Goal: Navigation & Orientation: Find specific page/section

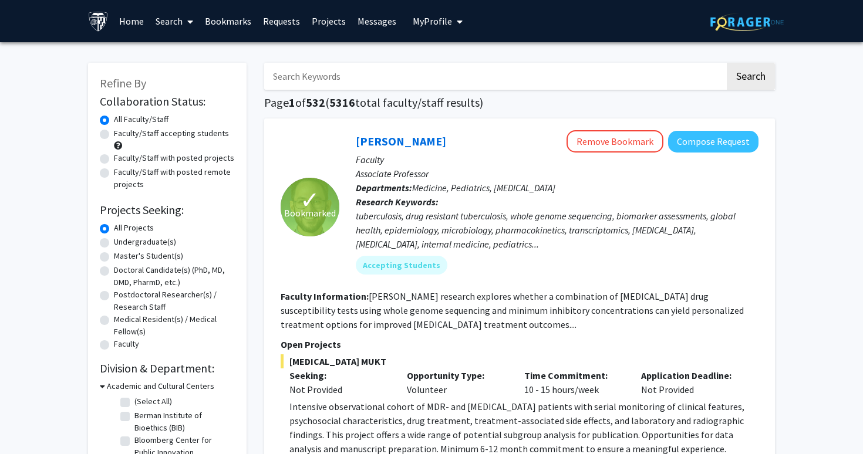
click at [375, 23] on link "Messages" at bounding box center [377, 21] width 50 height 41
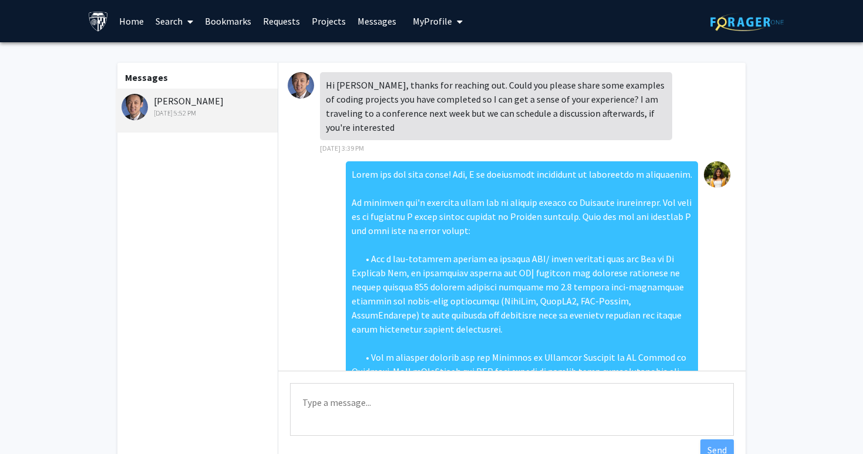
scroll to position [570, 0]
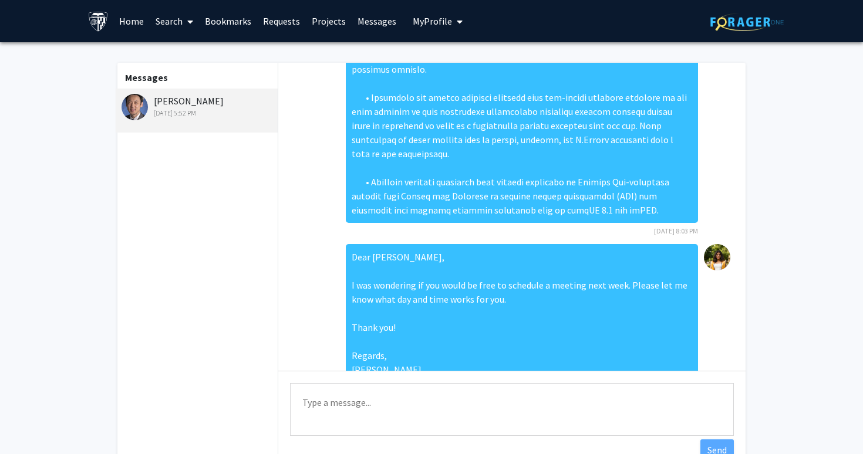
click at [228, 22] on link "Bookmarks" at bounding box center [228, 21] width 58 height 41
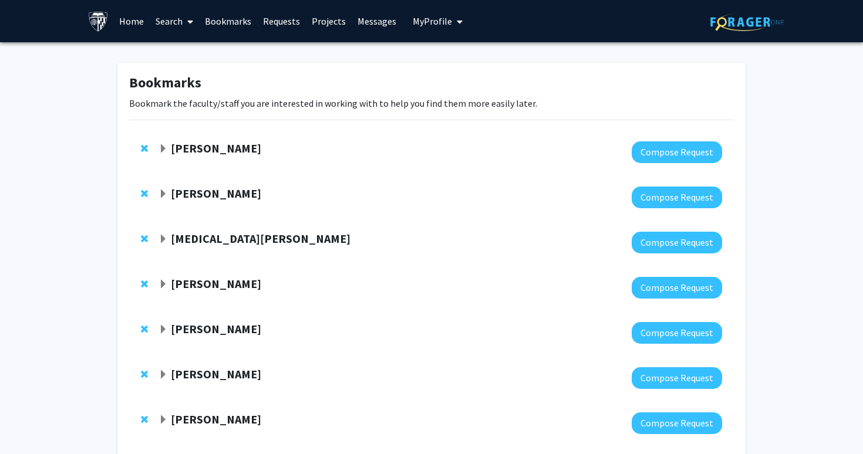
click at [237, 144] on strong "[PERSON_NAME]" at bounding box center [216, 148] width 90 height 15
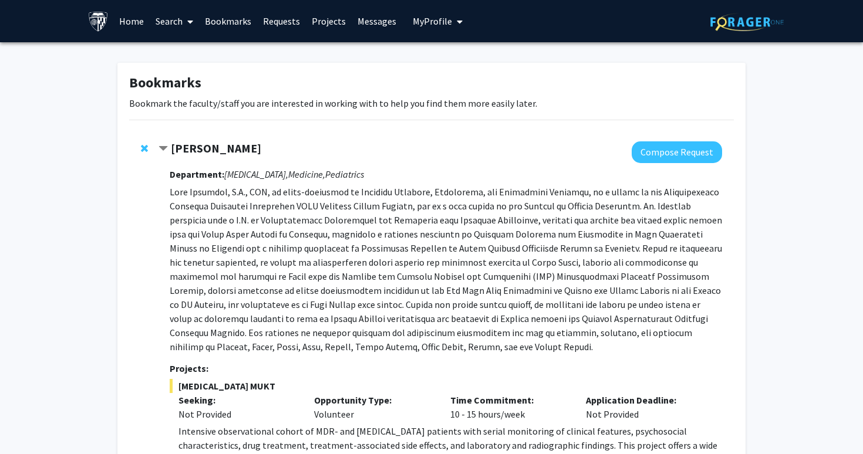
click at [237, 144] on strong "[PERSON_NAME]" at bounding box center [216, 148] width 90 height 15
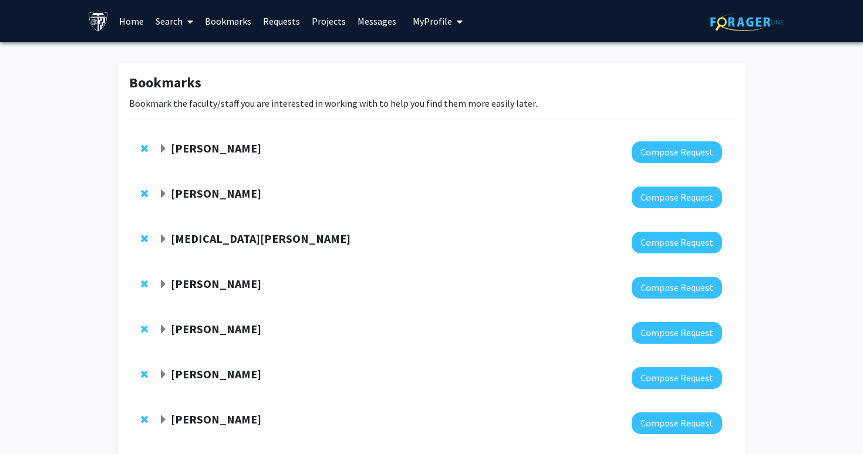
click at [234, 189] on strong "[PERSON_NAME]" at bounding box center [216, 193] width 90 height 15
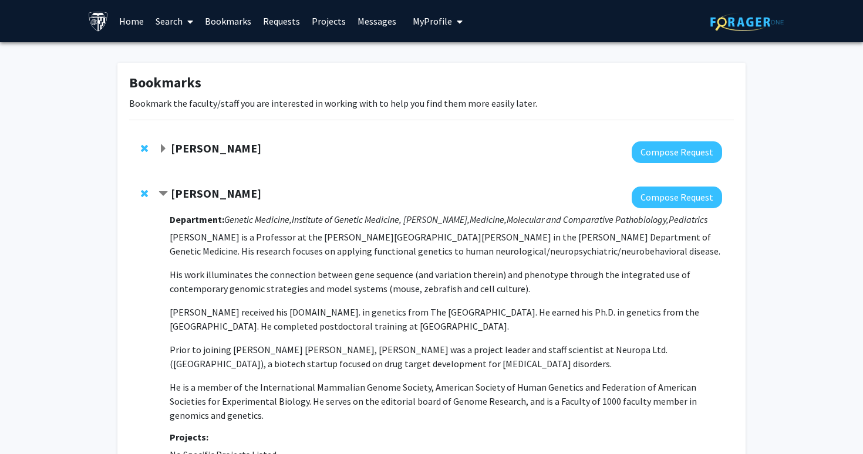
click at [234, 189] on strong "[PERSON_NAME]" at bounding box center [216, 193] width 90 height 15
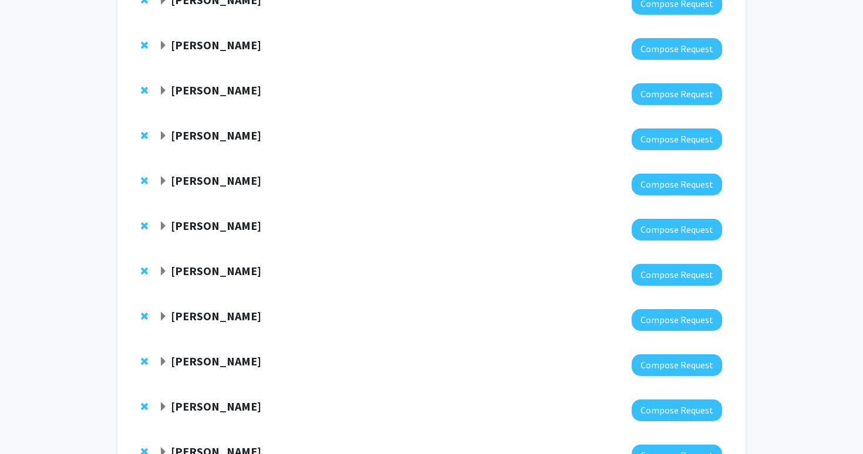
scroll to position [472, 0]
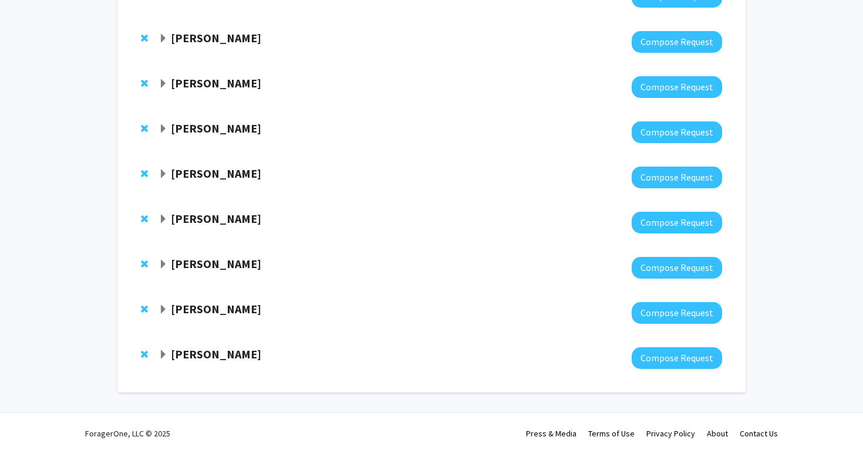
click at [208, 355] on strong "[PERSON_NAME]" at bounding box center [216, 354] width 90 height 15
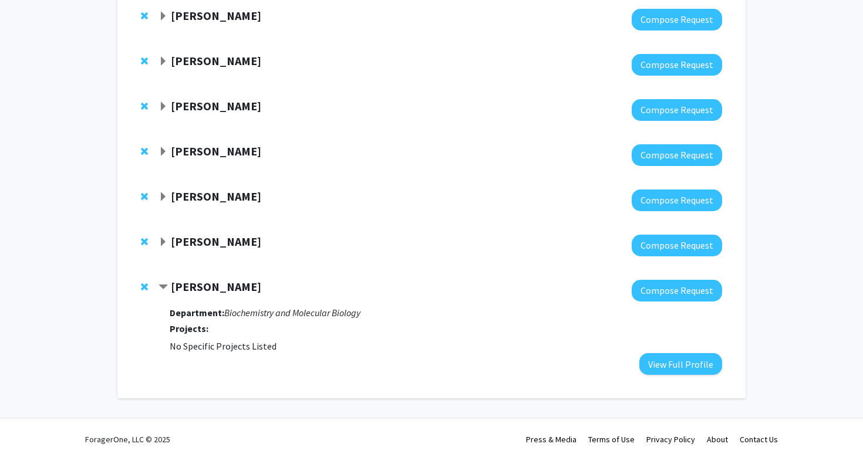
scroll to position [545, 0]
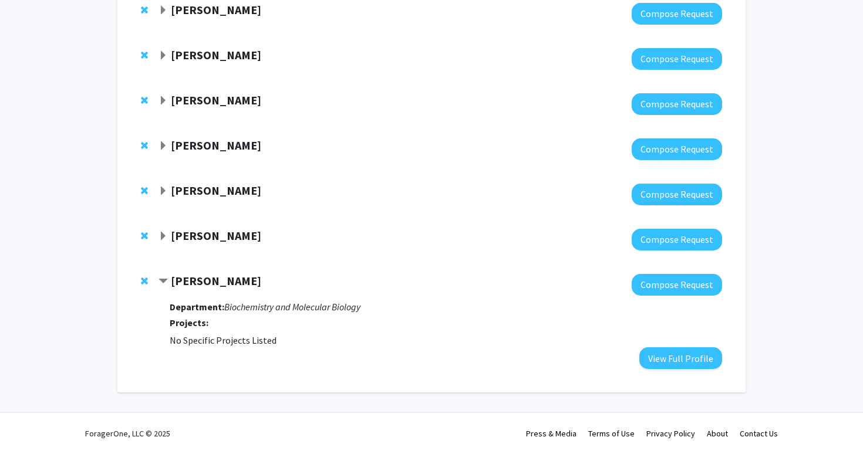
click at [249, 238] on strong "[PERSON_NAME]" at bounding box center [216, 235] width 90 height 15
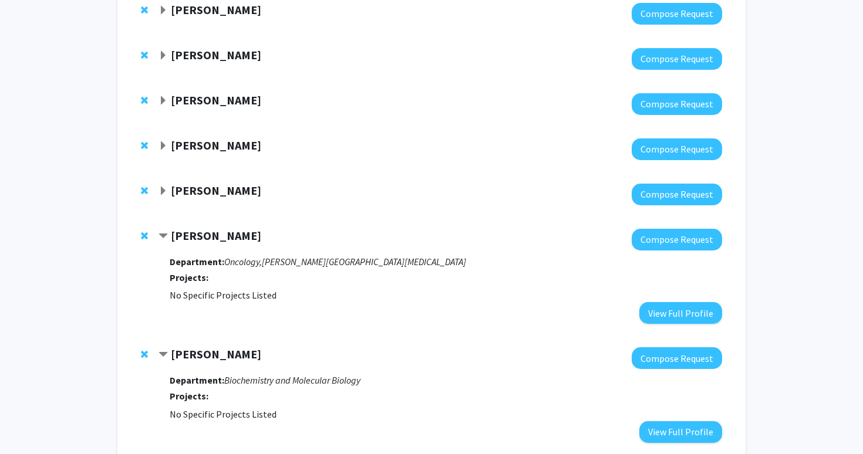
click at [237, 198] on div at bounding box center [441, 195] width 564 height 22
click at [237, 195] on strong "[PERSON_NAME]" at bounding box center [216, 190] width 90 height 15
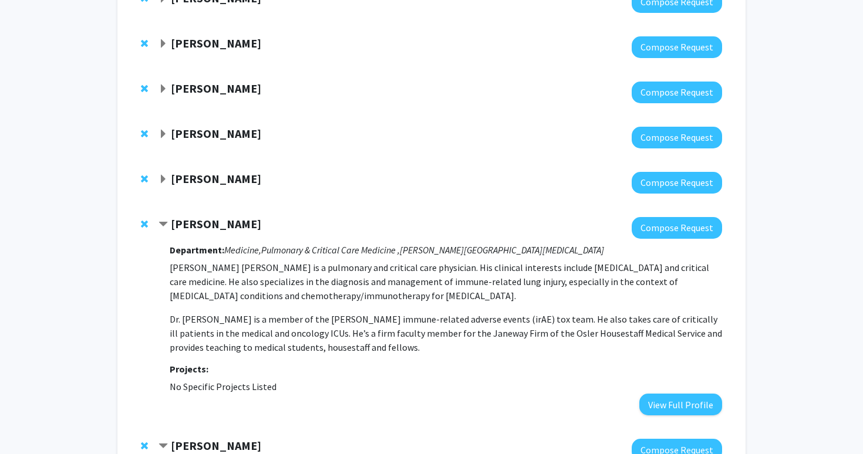
scroll to position [500, 0]
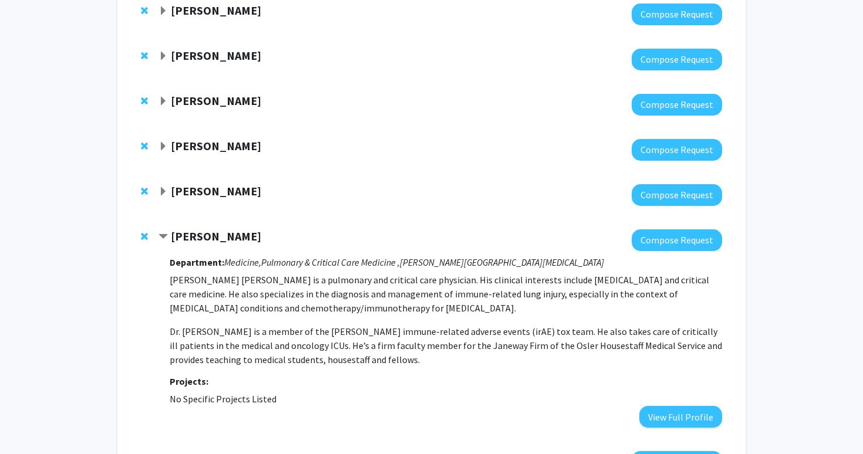
click at [210, 188] on strong "[PERSON_NAME]" at bounding box center [216, 191] width 90 height 15
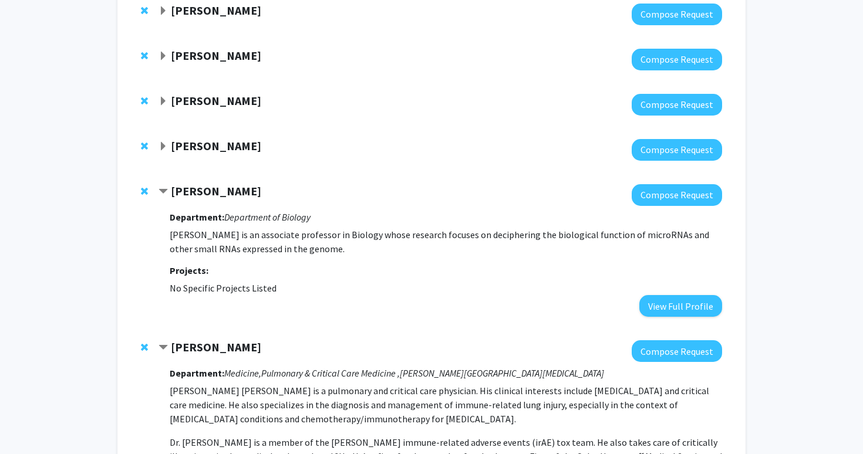
click at [210, 188] on strong "[PERSON_NAME]" at bounding box center [216, 191] width 90 height 15
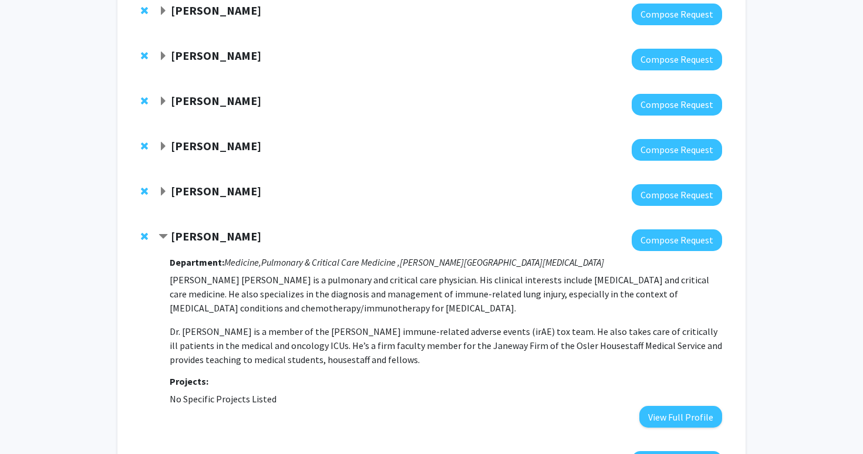
click at [218, 148] on strong "[PERSON_NAME]" at bounding box center [216, 146] width 90 height 15
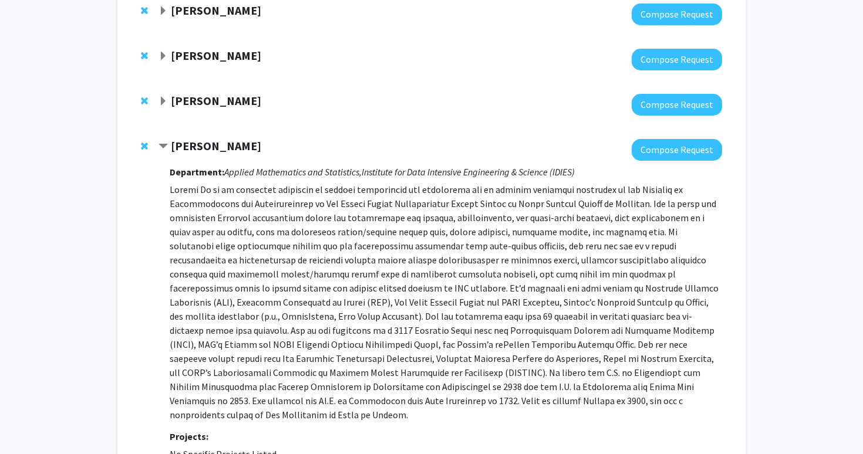
click at [218, 148] on strong "[PERSON_NAME]" at bounding box center [216, 146] width 90 height 15
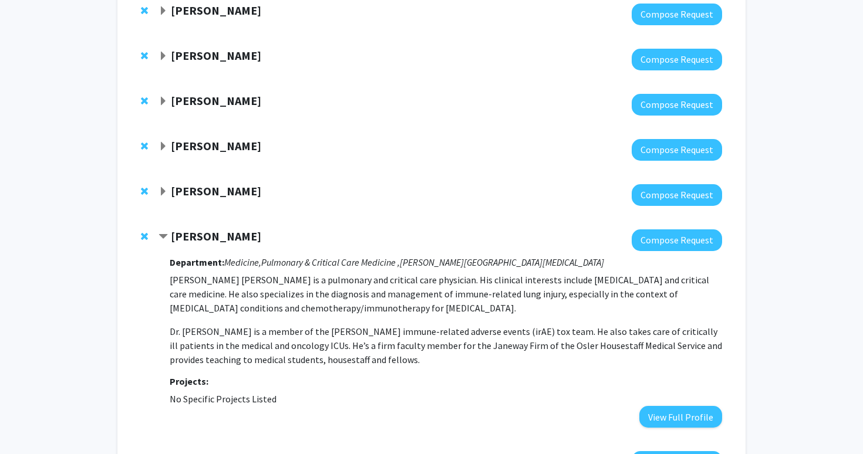
click at [250, 102] on strong "[PERSON_NAME]" at bounding box center [216, 100] width 90 height 15
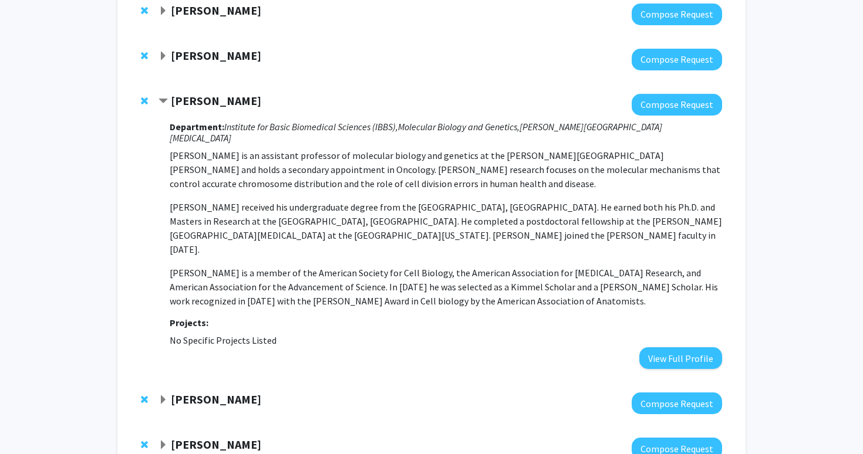
click at [250, 102] on strong "[PERSON_NAME]" at bounding box center [216, 100] width 90 height 15
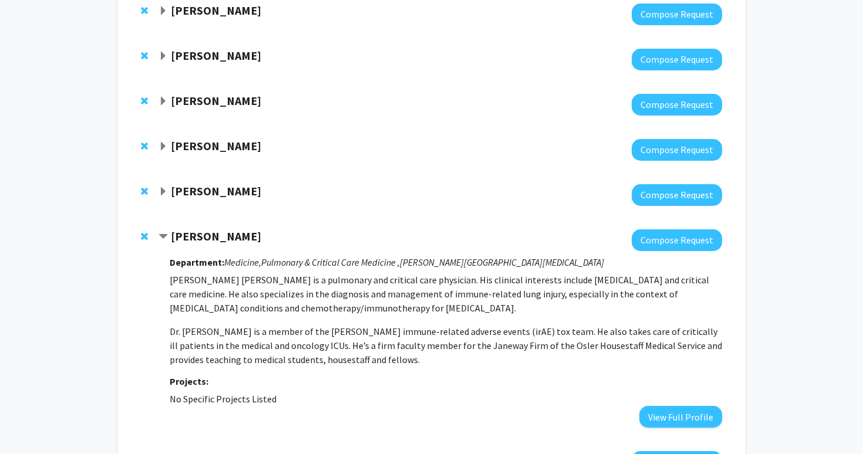
scroll to position [0, 0]
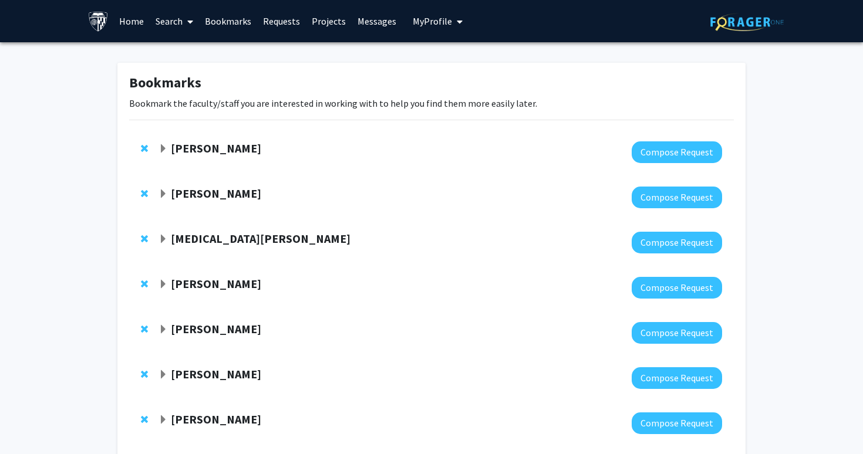
click at [371, 23] on link "Messages" at bounding box center [377, 21] width 50 height 41
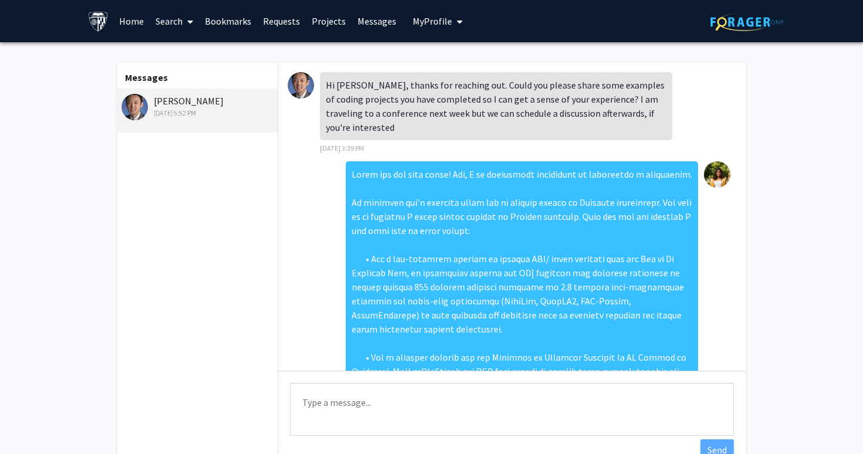
scroll to position [570, 0]
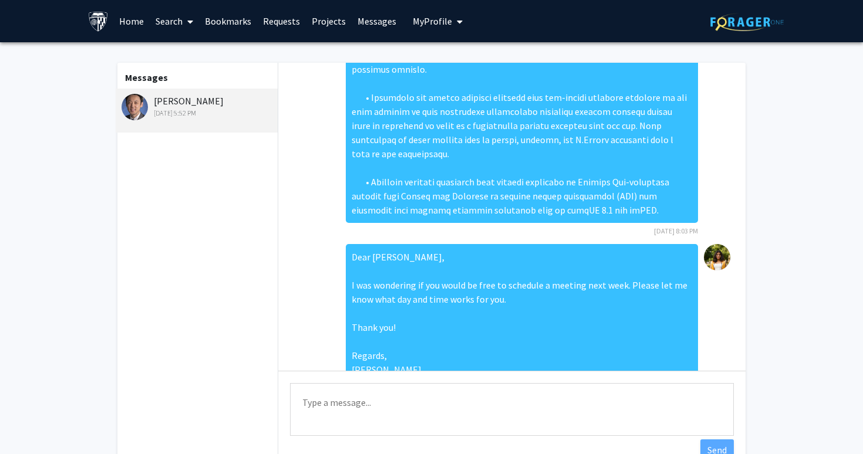
click at [268, 26] on link "Requests" at bounding box center [281, 21] width 49 height 41
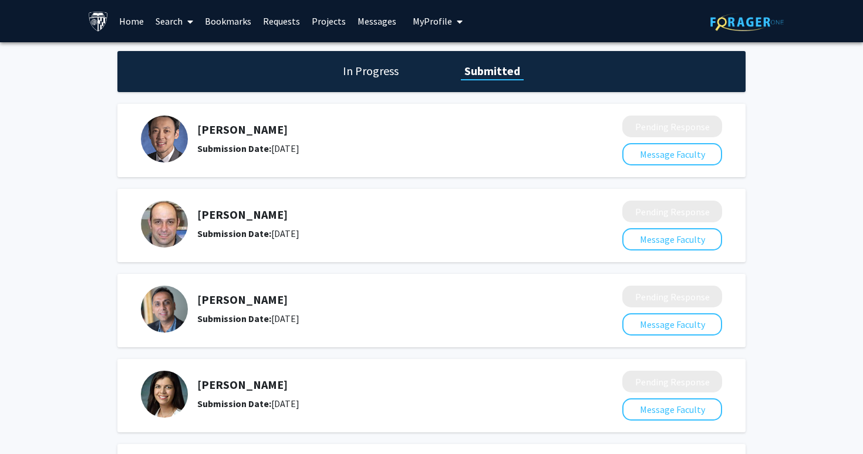
click at [369, 82] on div "In Progress Submitted" at bounding box center [431, 71] width 628 height 41
